Goal: Task Accomplishment & Management: Use online tool/utility

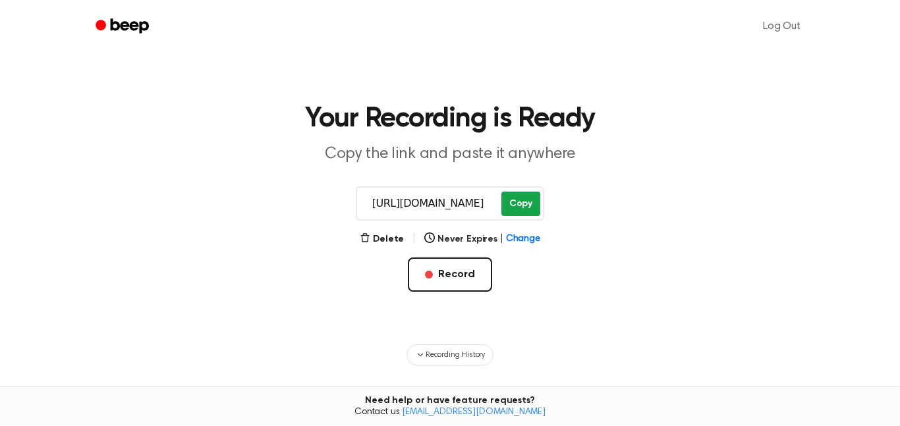
click at [522, 207] on button "Copy" at bounding box center [520, 204] width 39 height 24
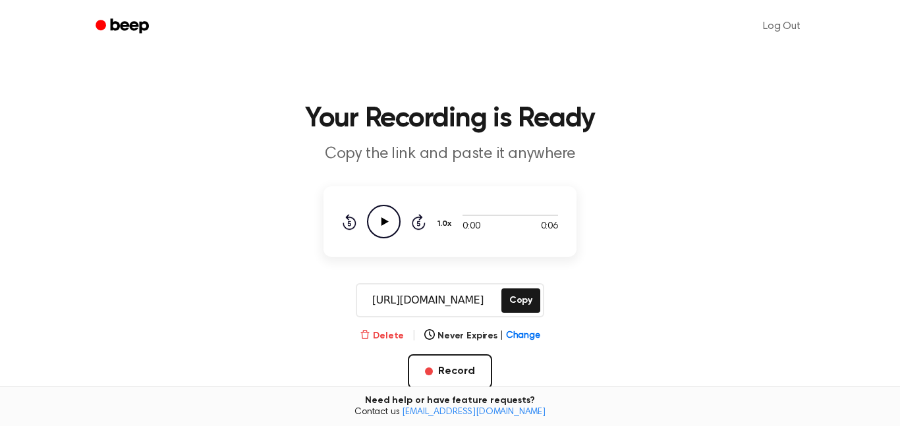
click at [398, 331] on button "Delete" at bounding box center [382, 336] width 44 height 14
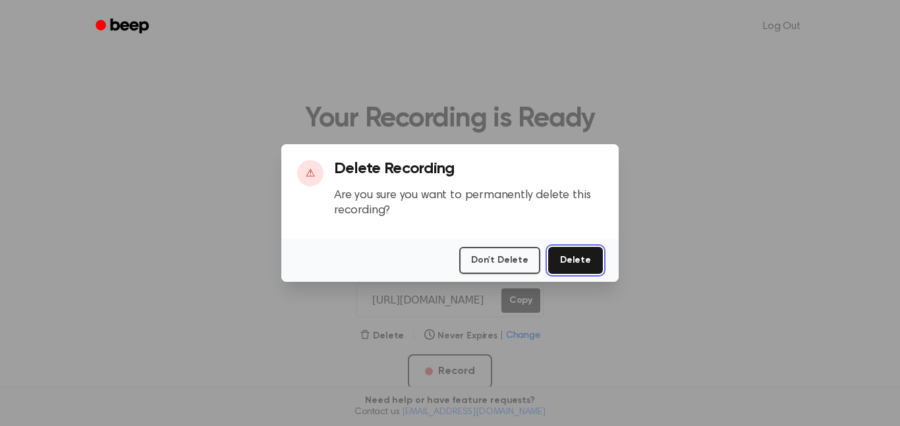
click at [570, 260] on button "Delete" at bounding box center [575, 260] width 55 height 27
click at [565, 266] on button "Delete" at bounding box center [575, 260] width 55 height 27
click at [670, 121] on div at bounding box center [450, 213] width 900 height 426
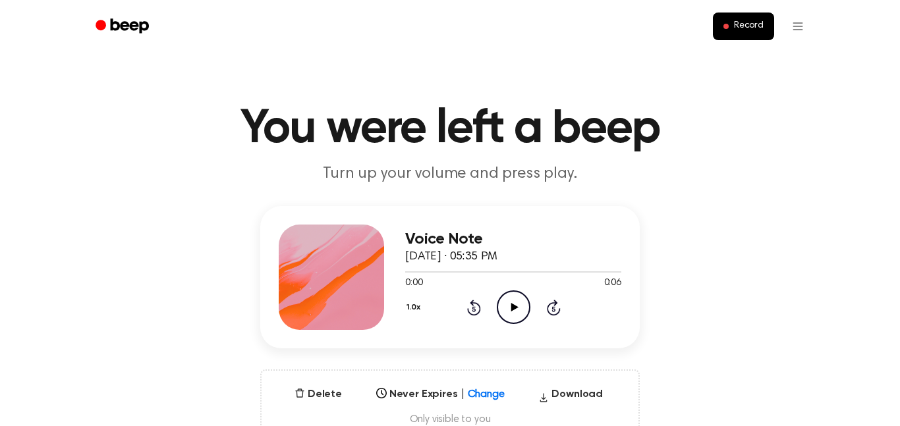
click at [507, 304] on icon "Play Audio" at bounding box center [514, 308] width 34 height 34
click at [673, 119] on h1 "You were left a beep" at bounding box center [450, 128] width 675 height 47
